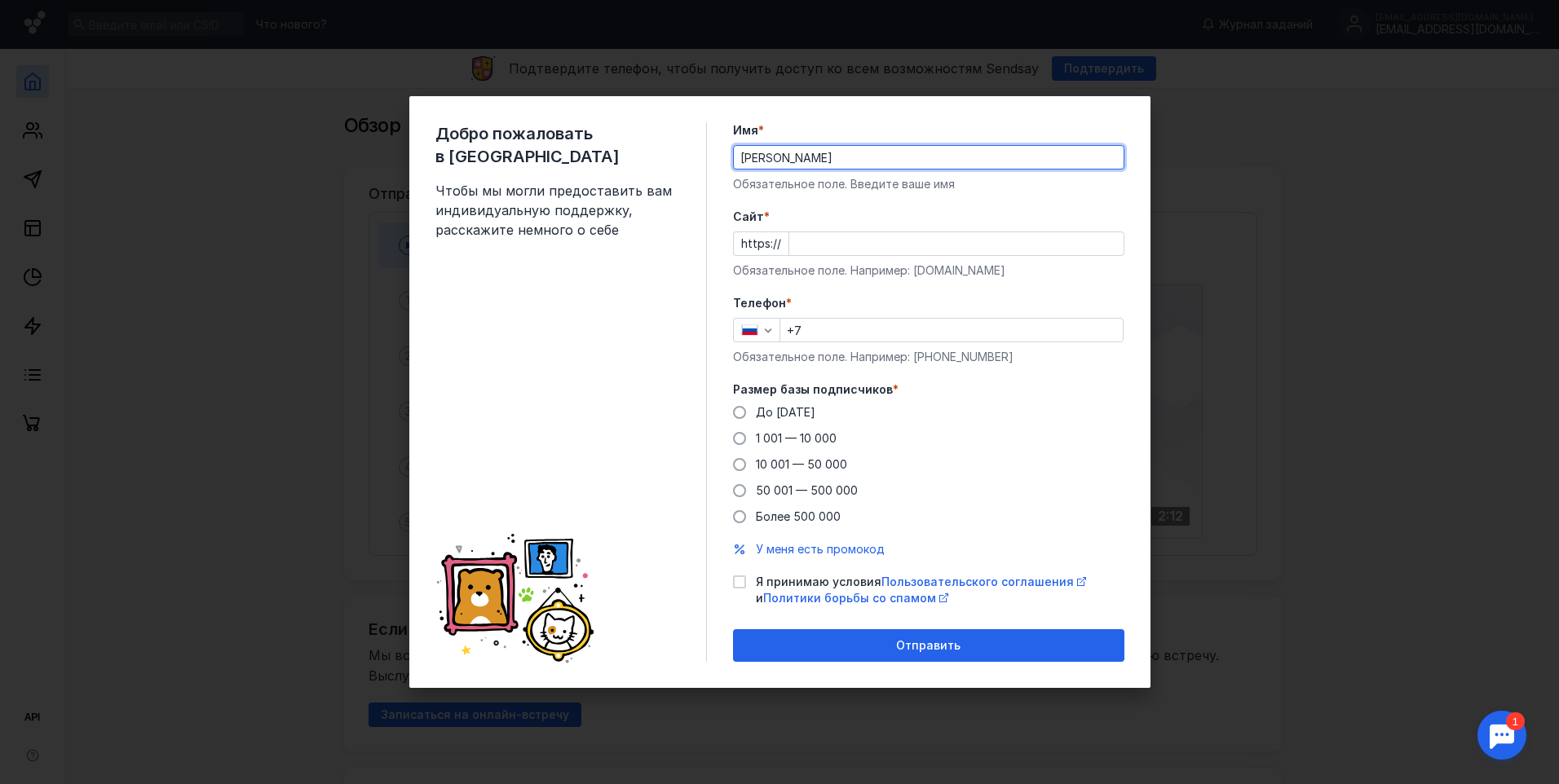
type input "[PERSON_NAME]"
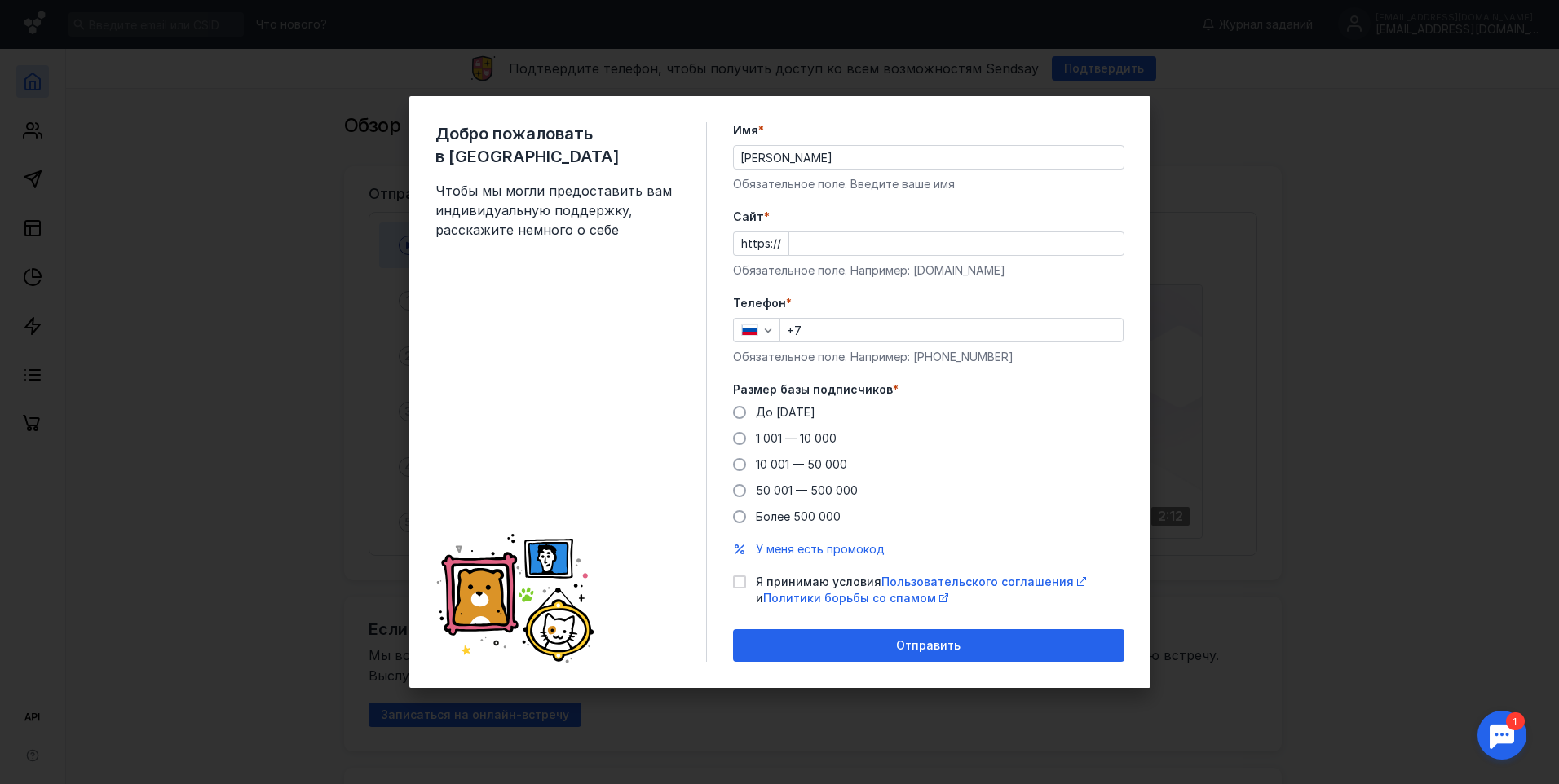
click at [801, 130] on label "Имя *" at bounding box center [928, 130] width 391 height 16
click at [801, 146] on input "[PERSON_NAME]" at bounding box center [928, 157] width 390 height 23
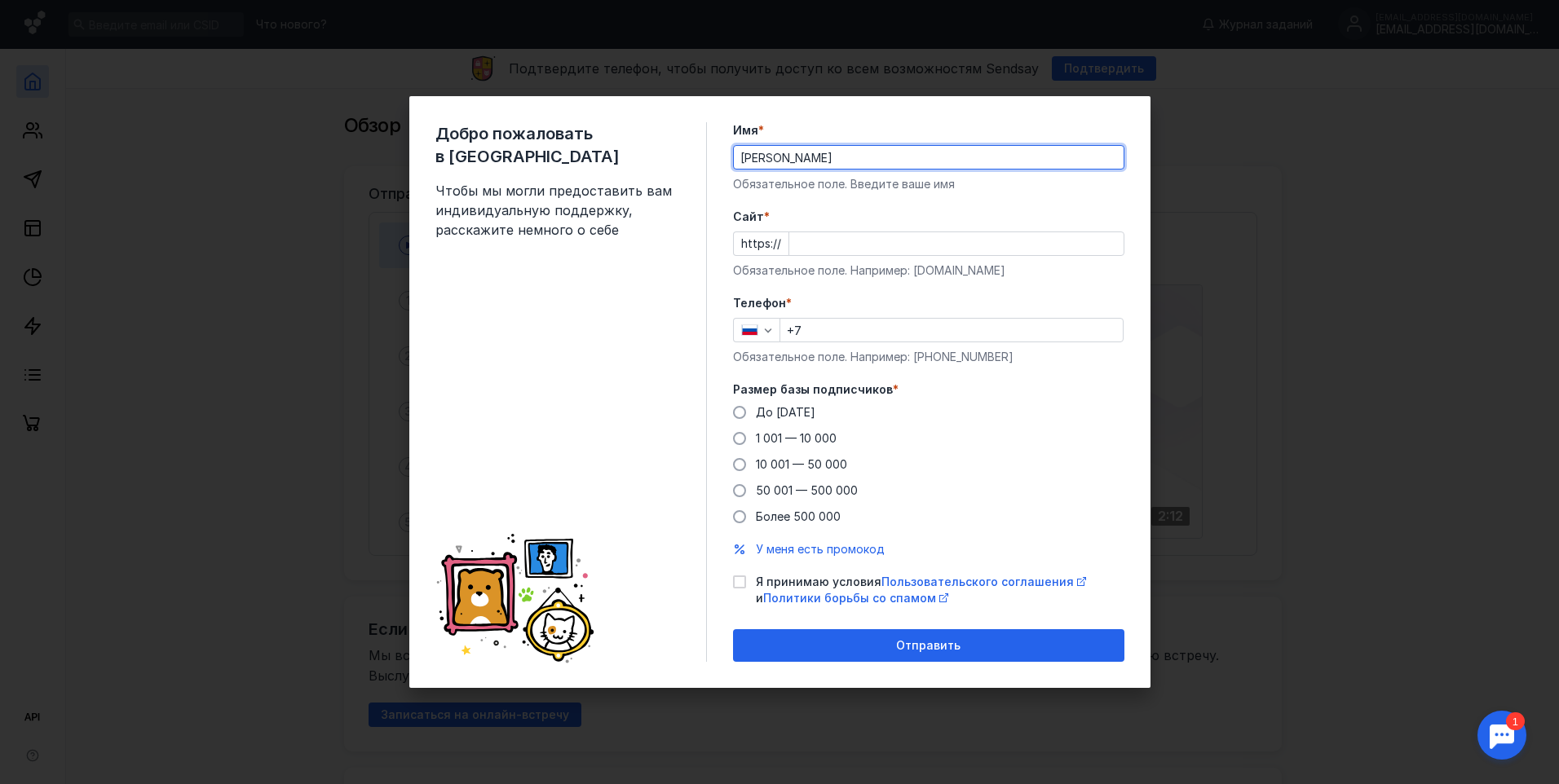
click at [918, 243] on input "Cайт *" at bounding box center [956, 244] width 334 height 23
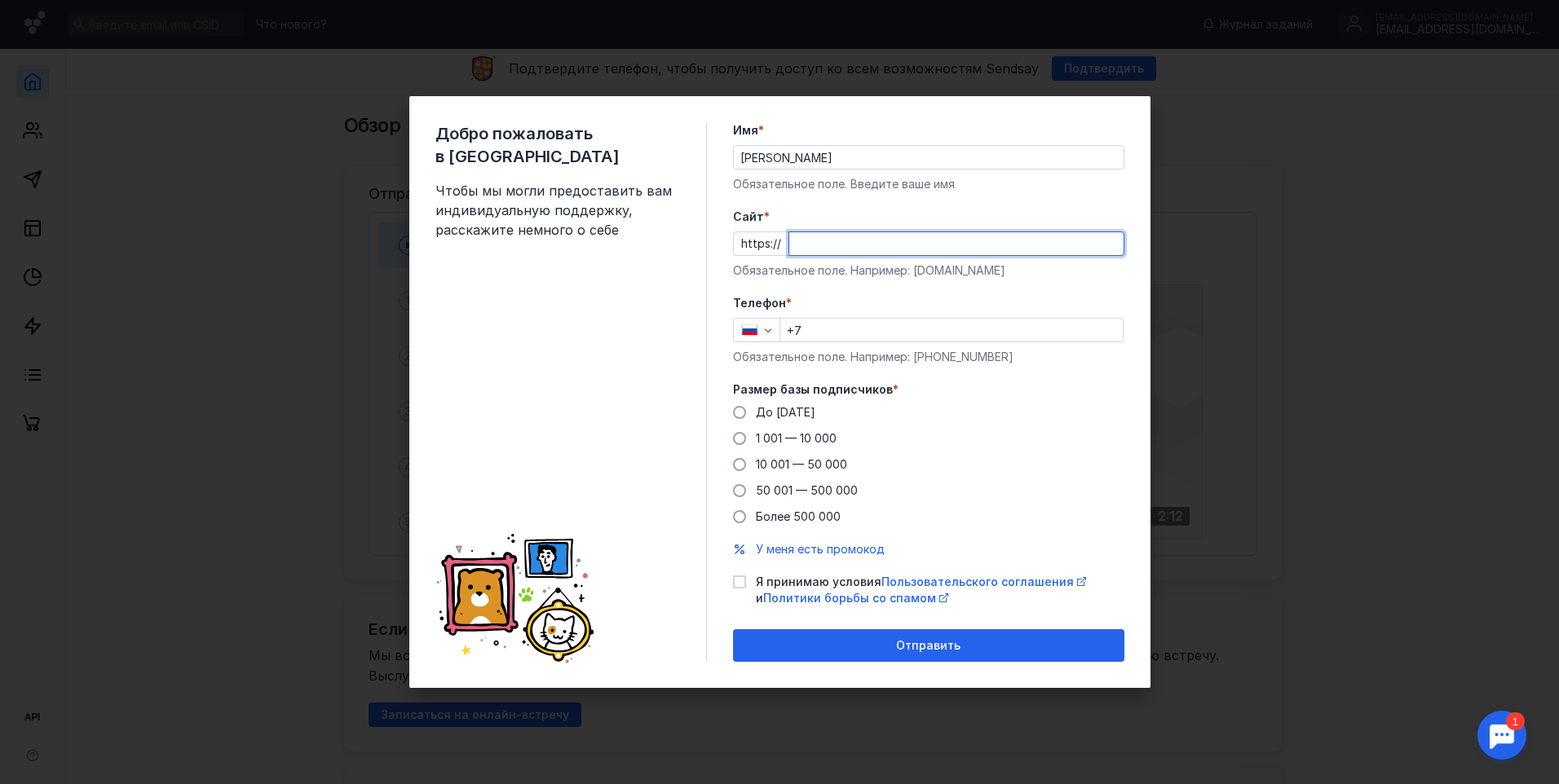
click at [895, 337] on input "+7" at bounding box center [951, 330] width 342 height 23
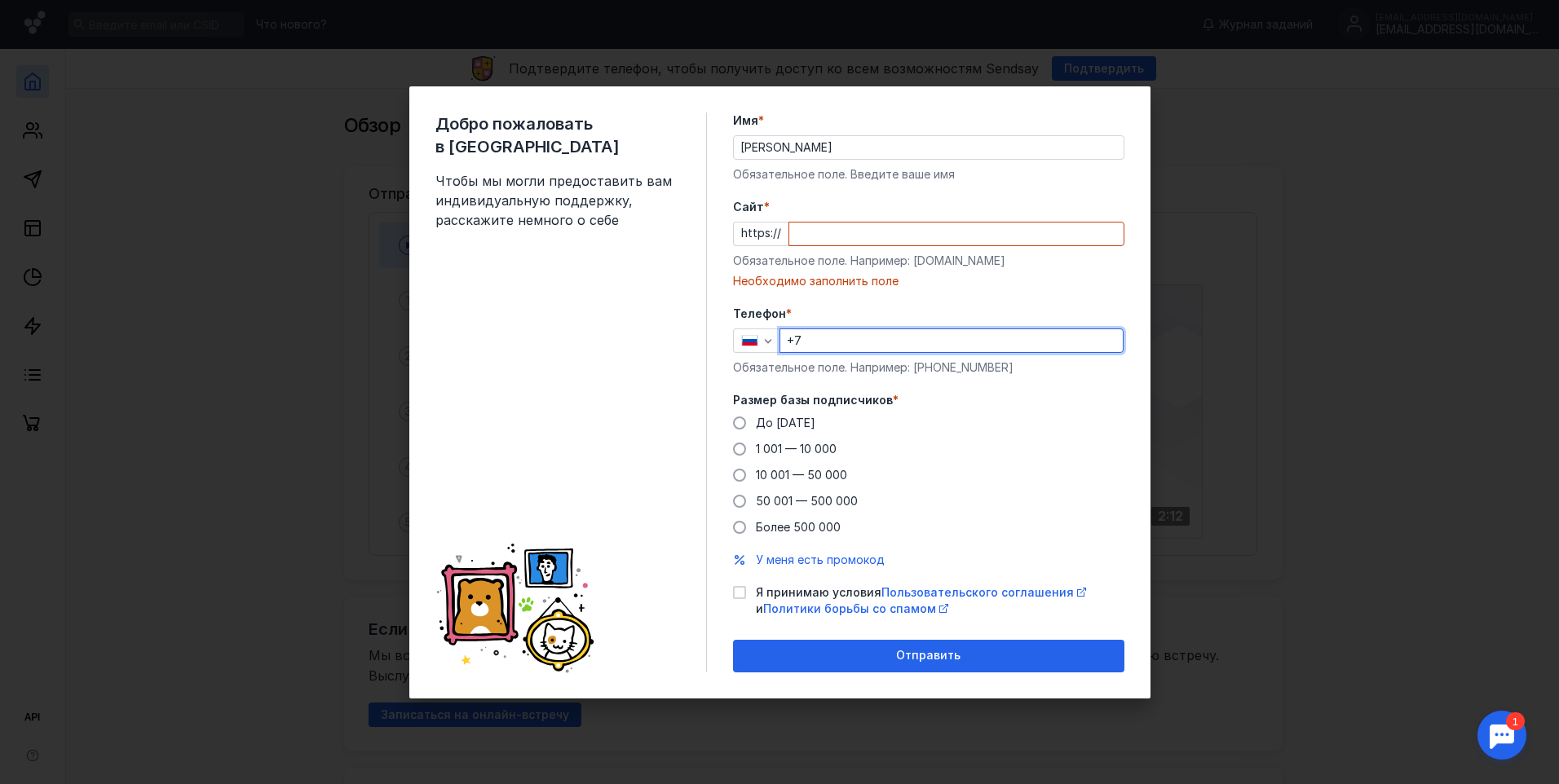
type input "[PHONE_NUMBER]"
click at [784, 423] on span "До [DATE]" at bounding box center [785, 422] width 60 height 14
click at [0, 0] on input "До [DATE]" at bounding box center [0, 0] width 0 height 0
click at [741, 594] on icon at bounding box center [739, 592] width 12 height 12
click at [741, 594] on input "Я принимаю условия Пользовательского соглашения и Политики борьбы со спамом" at bounding box center [738, 589] width 11 height 11
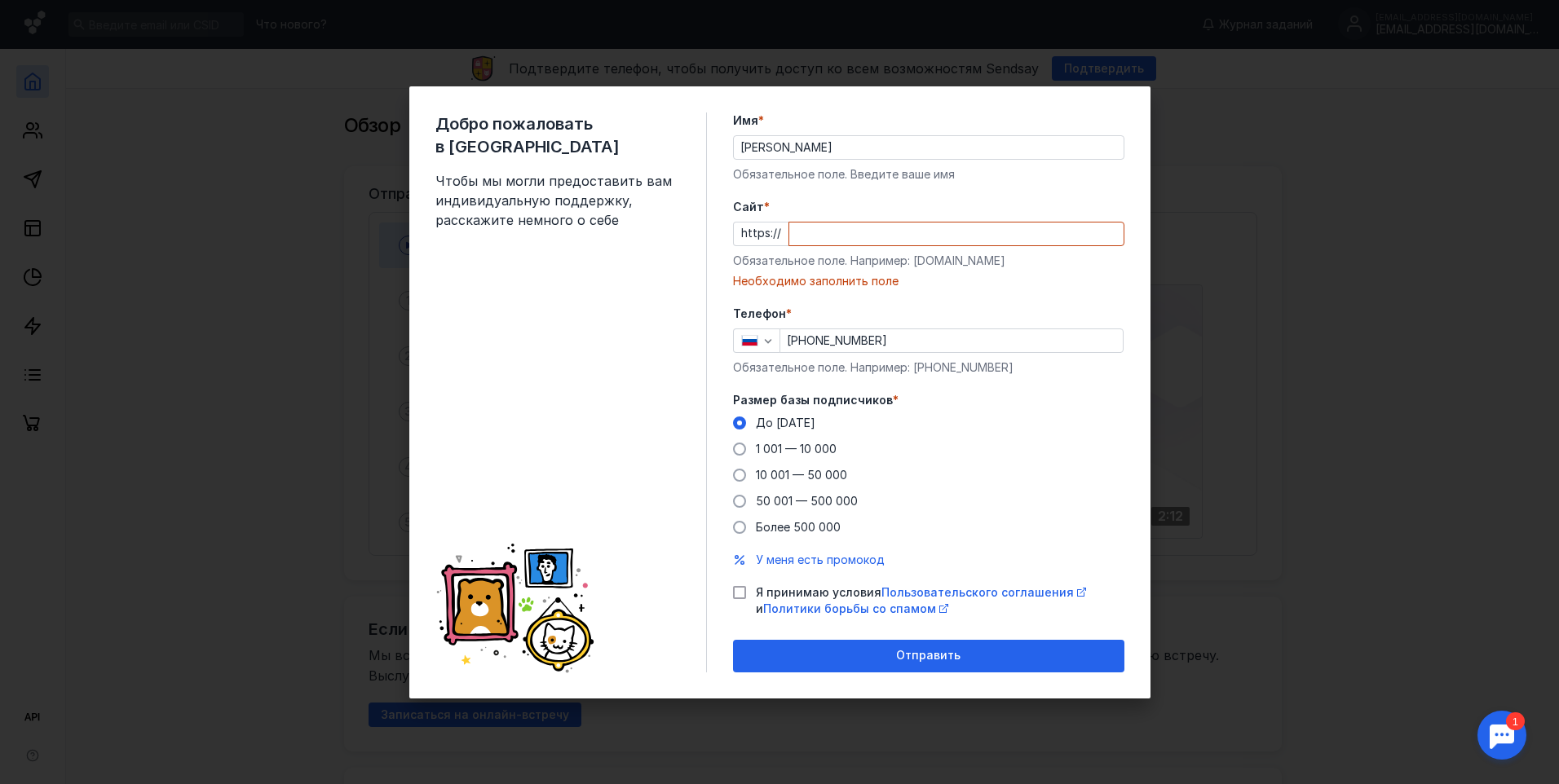
checkbox input "true"
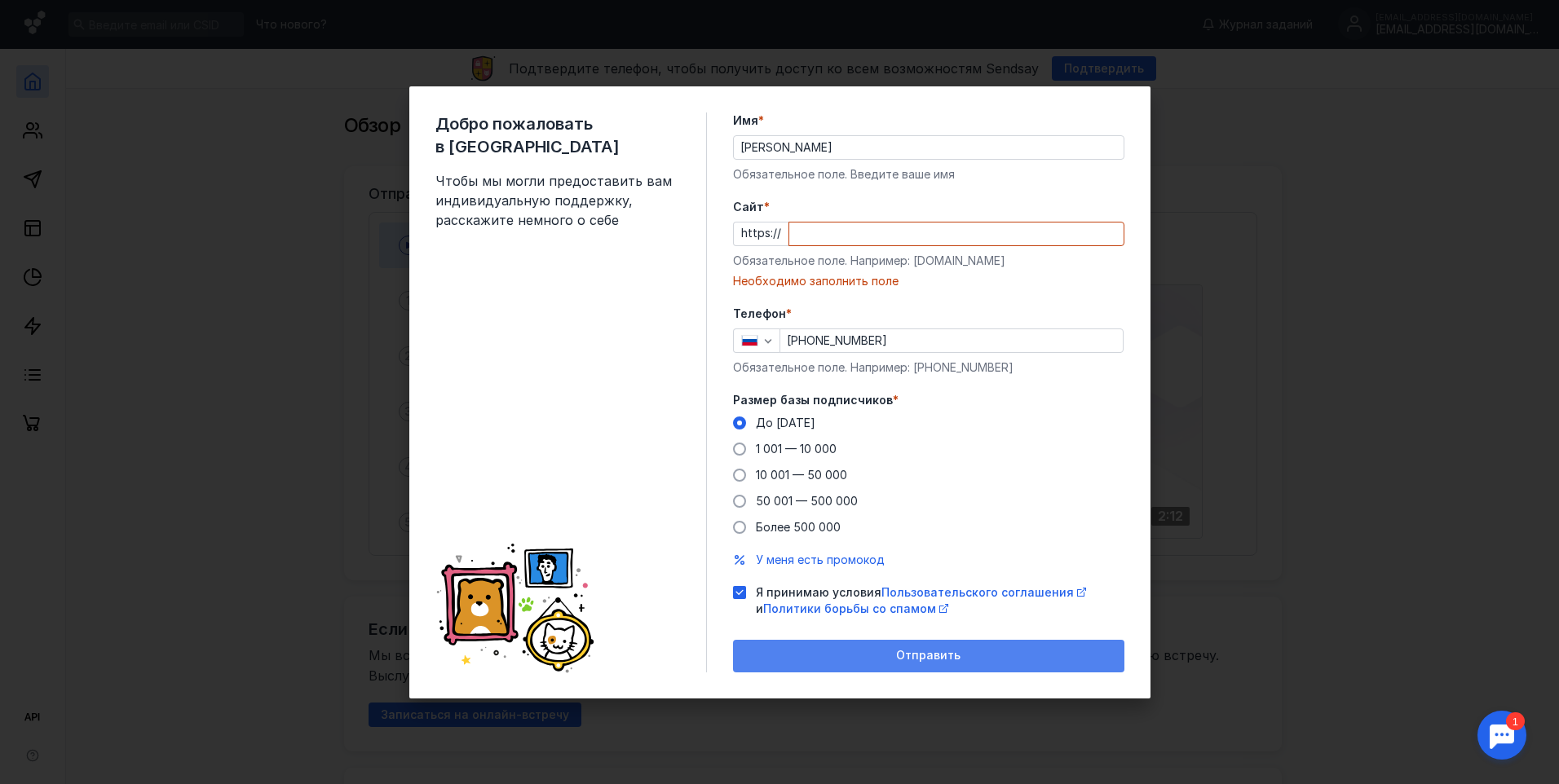
click at [826, 663] on div "Отправить" at bounding box center [928, 655] width 391 height 32
